Goal: Task Accomplishment & Management: Manage account settings

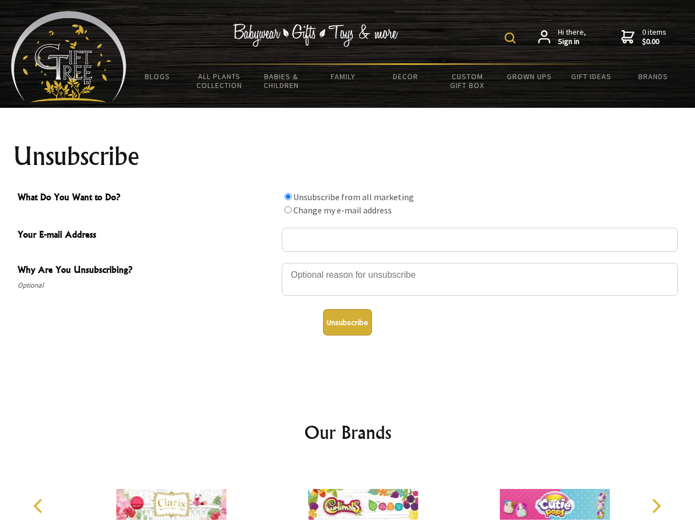
click at [512, 38] on img at bounding box center [510, 37] width 11 height 11
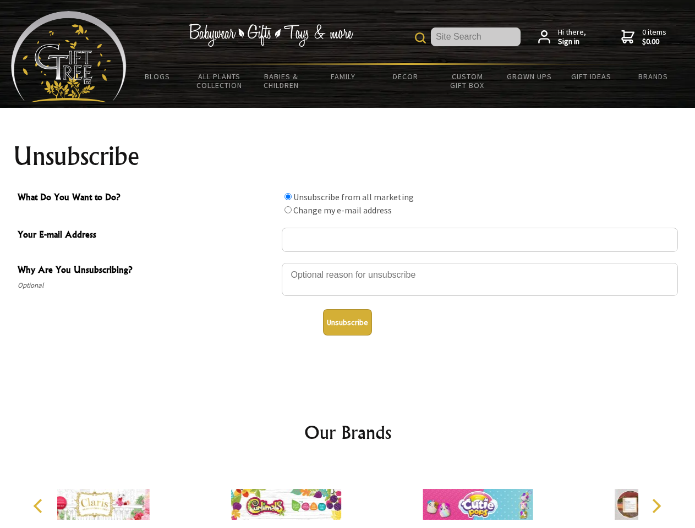
click at [348, 262] on div at bounding box center [480, 281] width 396 height 39
click at [288, 196] on input "What Do You Want to Do?" at bounding box center [287, 196] width 7 height 7
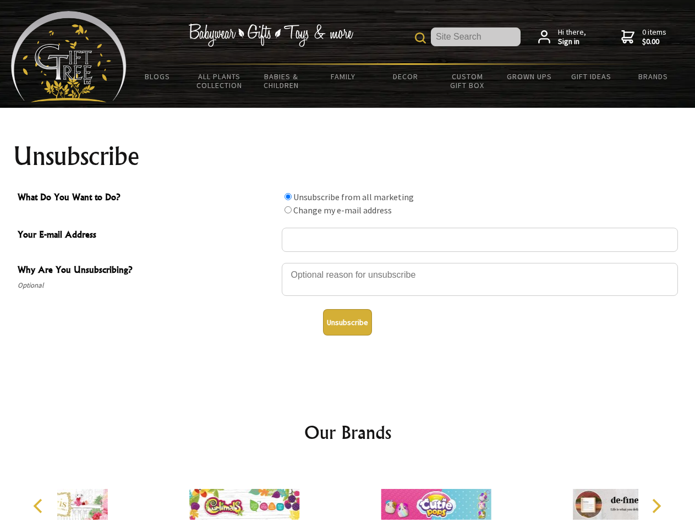
click at [288, 210] on input "What Do You Want to Do?" at bounding box center [287, 209] width 7 height 7
radio input "true"
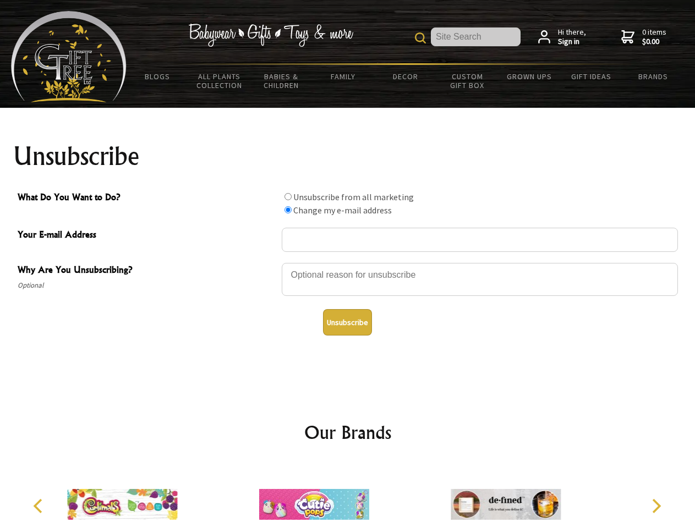
click at [347, 322] on button "Unsubscribe" at bounding box center [347, 322] width 49 height 26
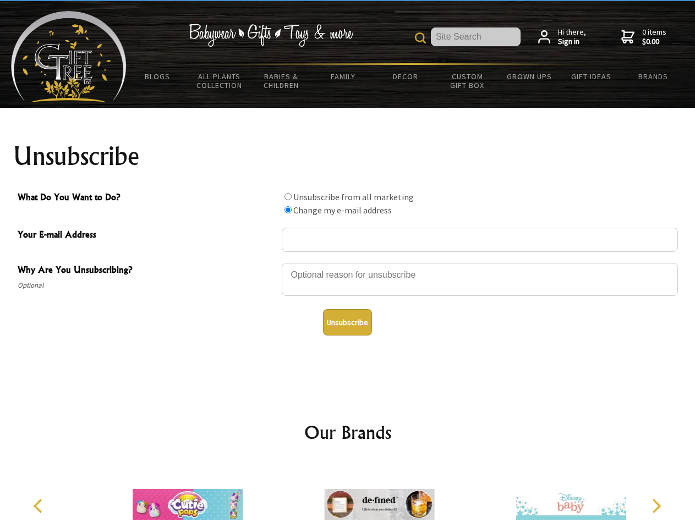
click at [40, 506] on icon "Previous" at bounding box center [39, 506] width 14 height 14
click at [656, 506] on icon "Next" at bounding box center [655, 506] width 14 height 14
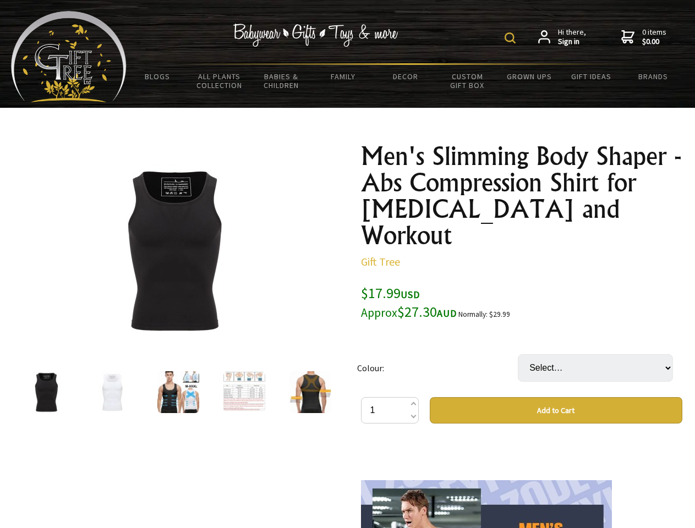
click at [512, 38] on img at bounding box center [510, 37] width 11 height 11
